Goal: Check status: Check status

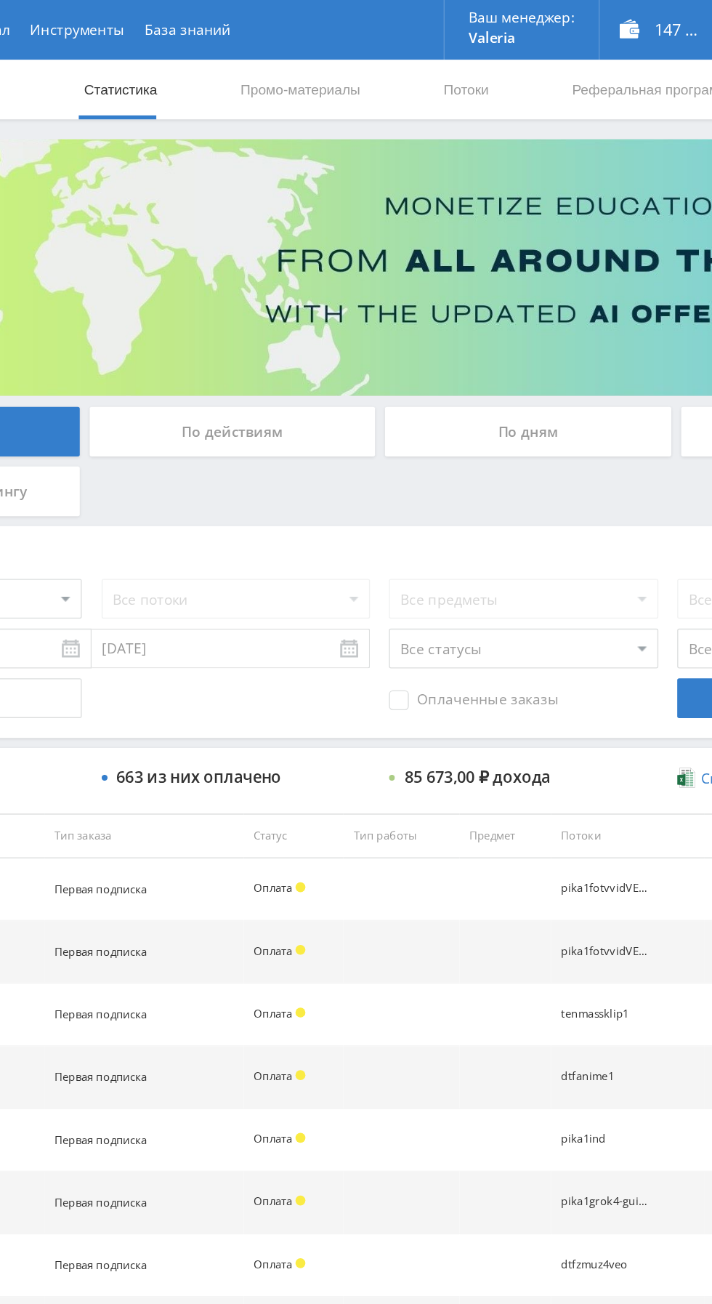
click at [504, 315] on div "По дням" at bounding box center [544, 315] width 209 height 36
click at [0, 0] on input "По дням" at bounding box center [0, 0] width 0 height 0
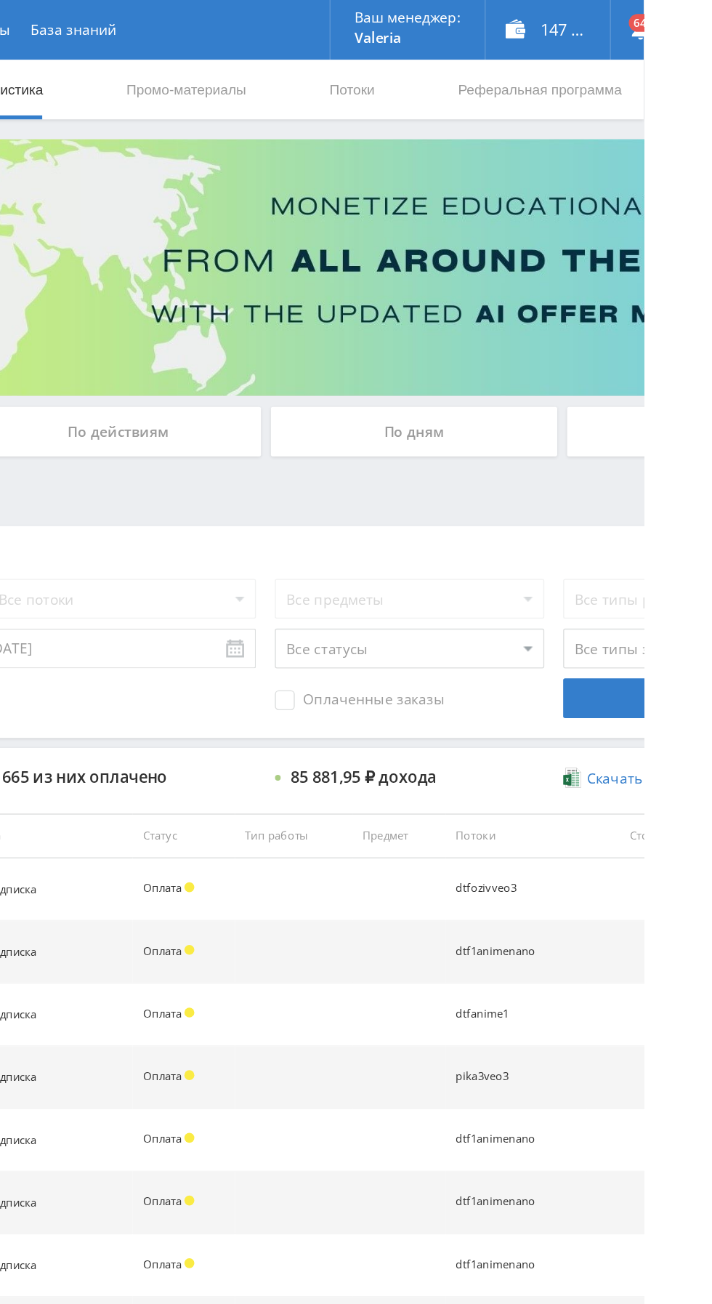
click at [503, 306] on div "По дням" at bounding box center [544, 315] width 209 height 36
click at [0, 0] on input "По дням" at bounding box center [0, 0] width 0 height 0
